Goal: Information Seeking & Learning: Learn about a topic

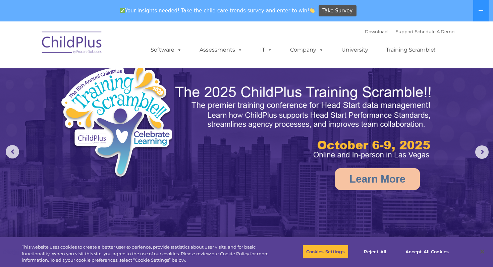
select select "MEDIUM"
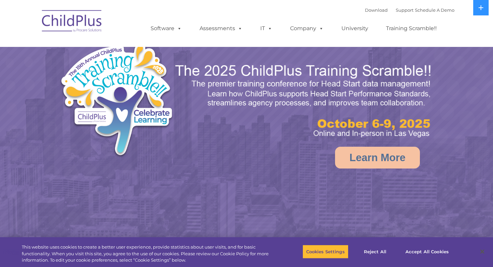
select select "MEDIUM"
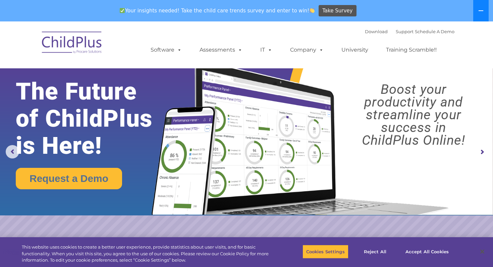
click at [483, 11] on icon at bounding box center [480, 10] width 5 height 1
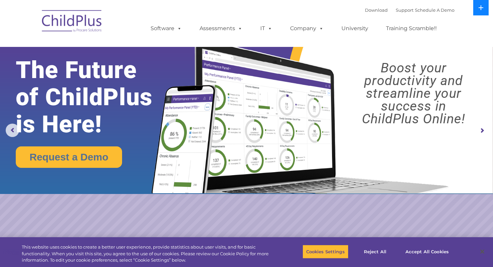
click at [483, 11] on button at bounding box center [480, 7] width 15 height 15
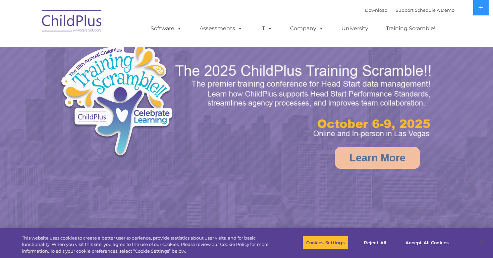
select select "MEDIUM"
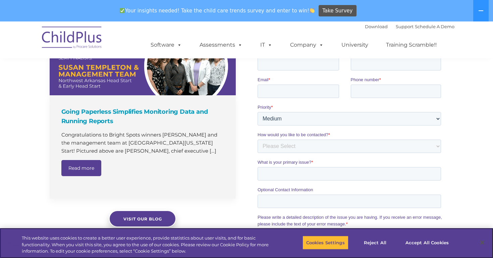
scroll to position [481, 0]
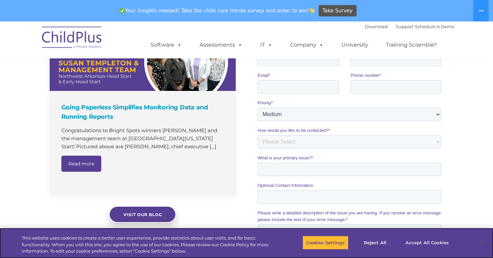
click at [432, 242] on button "Accept All Cookies" at bounding box center [427, 242] width 51 height 14
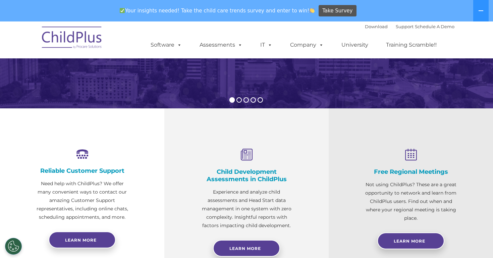
scroll to position [171, 0]
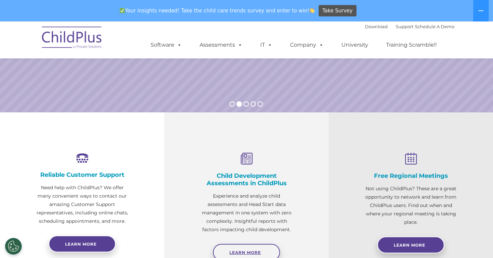
click at [252, 252] on span "Learn More" at bounding box center [245, 252] width 32 height 5
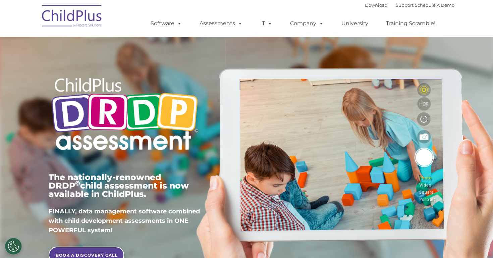
type input ""
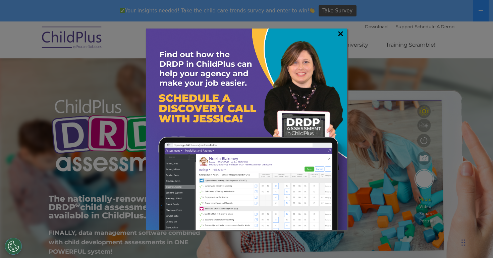
click at [338, 36] on link "×" at bounding box center [341, 33] width 8 height 7
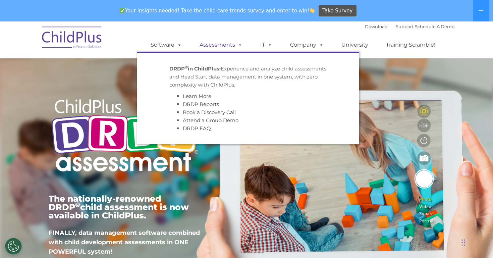
click at [227, 43] on link "Assessments" at bounding box center [221, 44] width 56 height 13
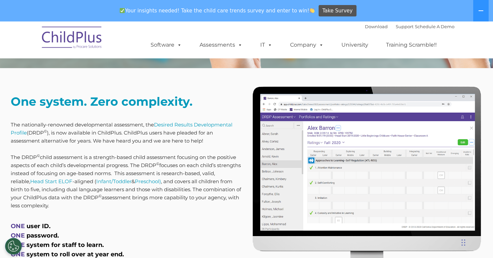
scroll to position [34, 0]
